Goal: Task Accomplishment & Management: Manage account settings

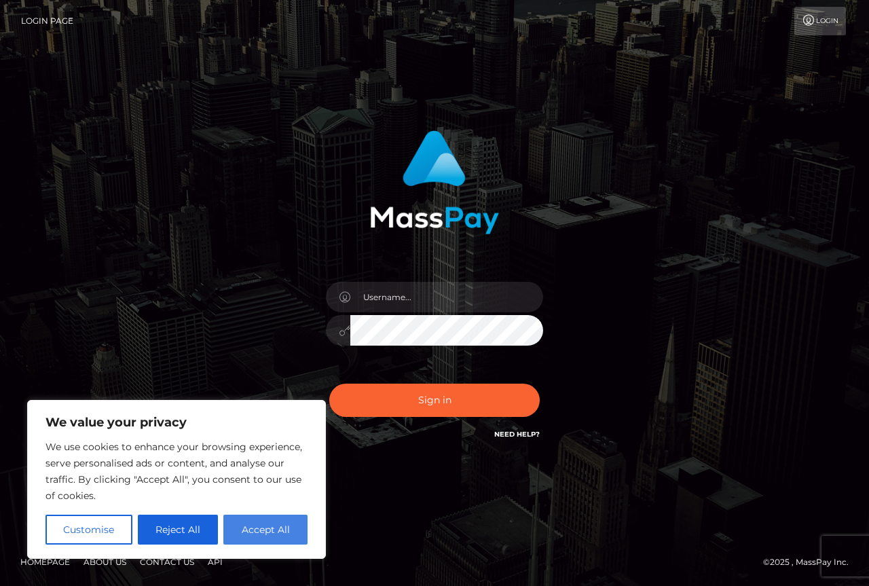
click at [260, 524] on button "Accept All" at bounding box center [265, 530] width 84 height 30
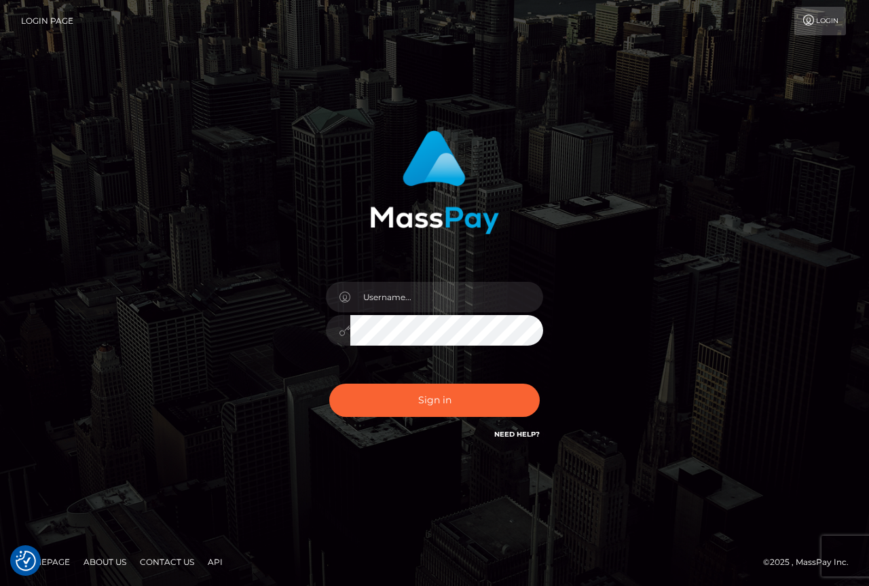
checkbox input "true"
click at [449, 293] on input "text" at bounding box center [446, 297] width 193 height 31
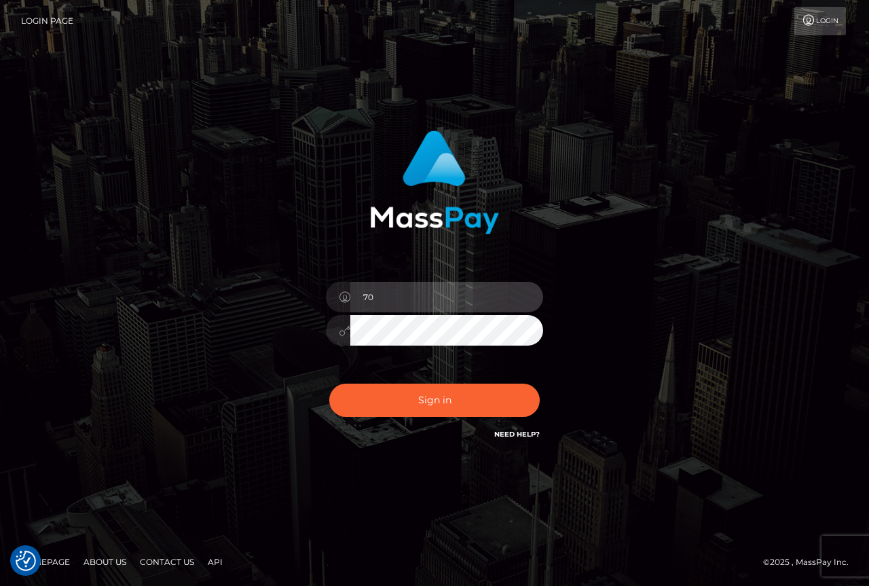
click at [435, 296] on input "70" at bounding box center [446, 297] width 193 height 31
type input "7"
type input "7073972114"
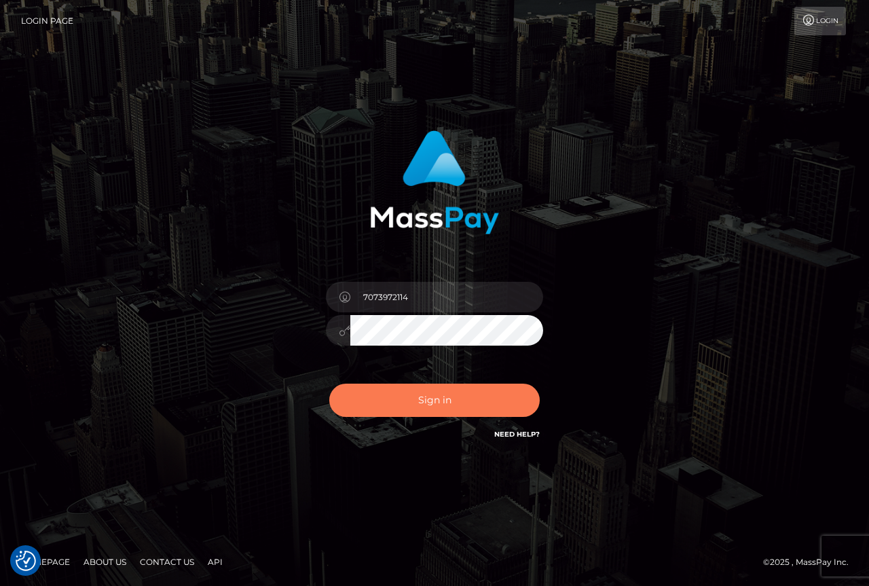
click at [443, 394] on button "Sign in" at bounding box center [434, 400] width 211 height 33
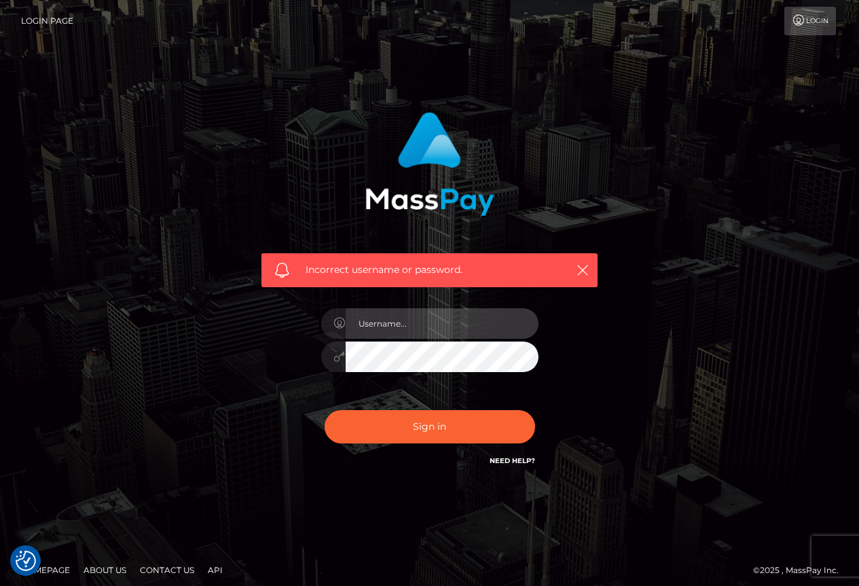
click at [420, 317] on input "text" at bounding box center [442, 323] width 193 height 31
type input "9261627777"
